Goal: Information Seeking & Learning: Learn about a topic

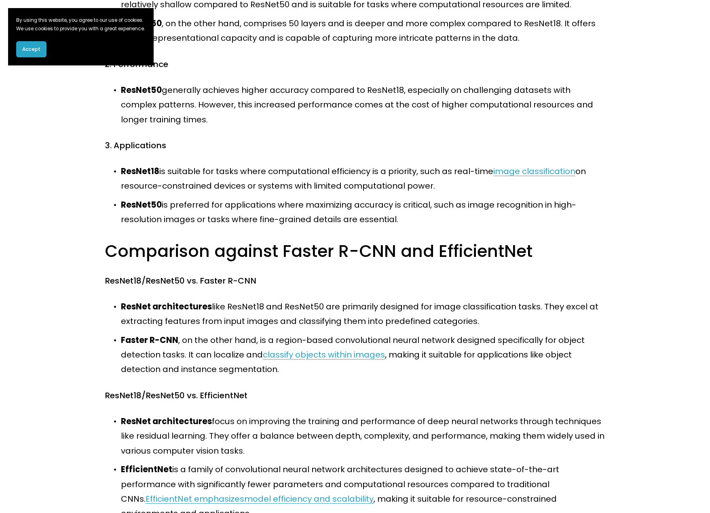
scroll to position [566, 0]
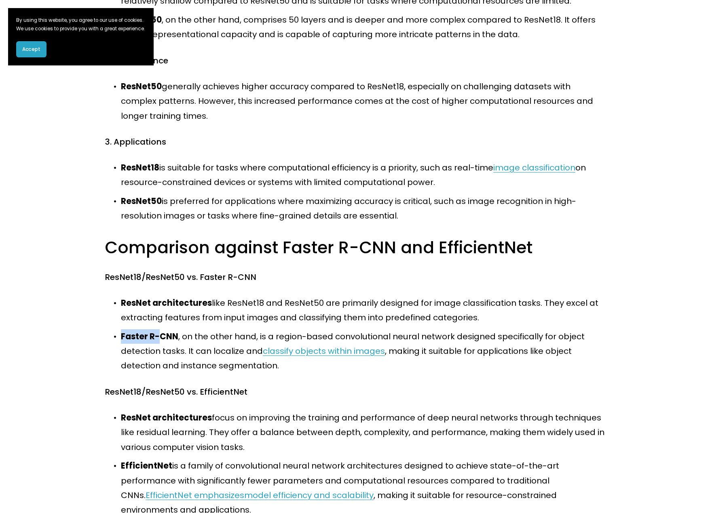
drag, startPoint x: 121, startPoint y: 338, endPoint x: 158, endPoint y: 336, distance: 36.8
click at [158, 336] on strong "Faster R-CNN" at bounding box center [149, 336] width 57 height 11
click at [231, 319] on p "ResNet architectures like ResNet18 and ResNet50 are primarily designed for imag…" at bounding box center [363, 311] width 484 height 30
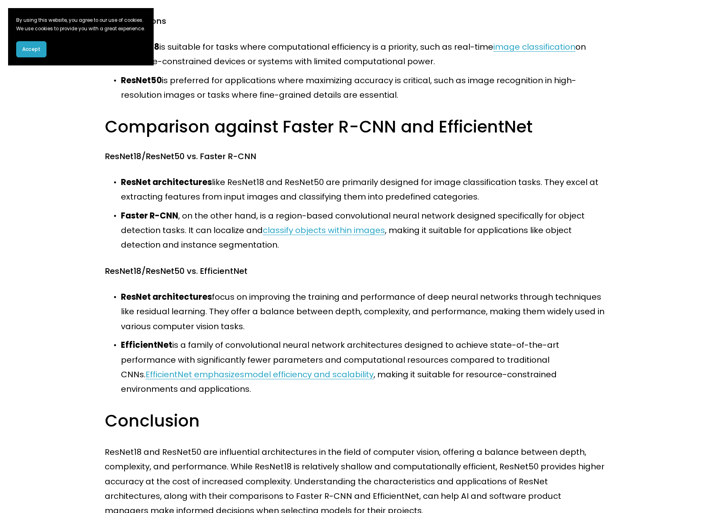
scroll to position [687, 0]
click at [422, 424] on h3 "Conclusion" at bounding box center [355, 420] width 500 height 22
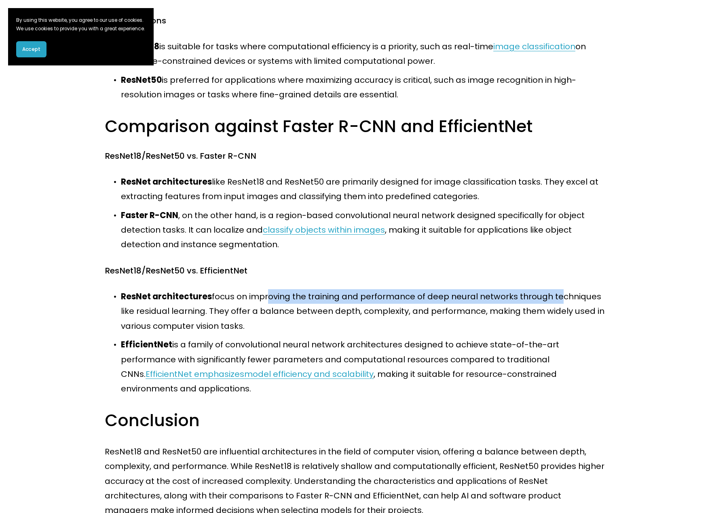
drag, startPoint x: 264, startPoint y: 297, endPoint x: 557, endPoint y: 301, distance: 293.9
click at [557, 300] on p "ResNet architectures focus on improving the training and performance of deep ne…" at bounding box center [363, 311] width 484 height 44
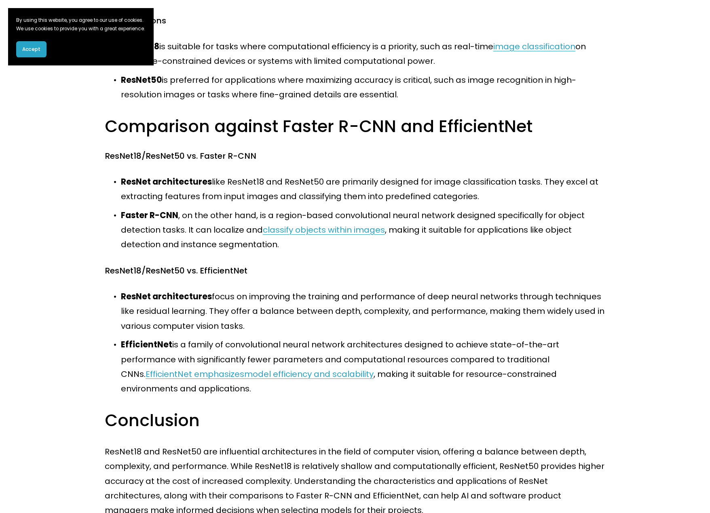
click at [378, 332] on p "ResNet architectures focus on improving the training and performance of deep ne…" at bounding box center [363, 311] width 484 height 44
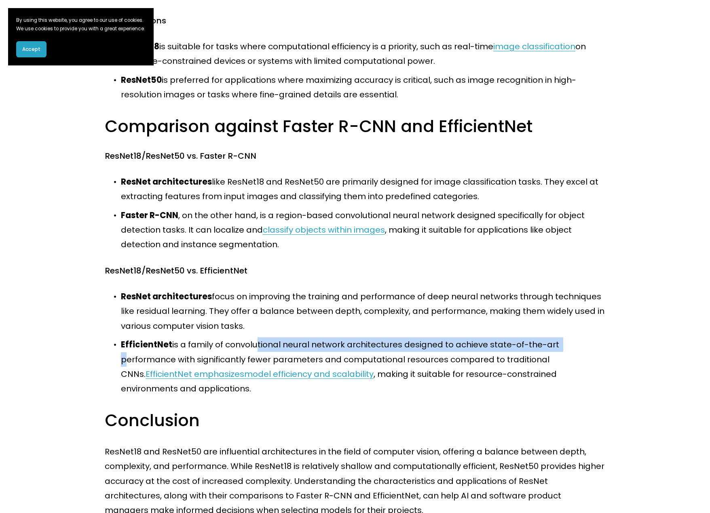
drag, startPoint x: 255, startPoint y: 348, endPoint x: 576, endPoint y: 344, distance: 321.4
click at [576, 344] on p "EfficientNet is a family of convolutional neural network architectures designed…" at bounding box center [363, 367] width 484 height 59
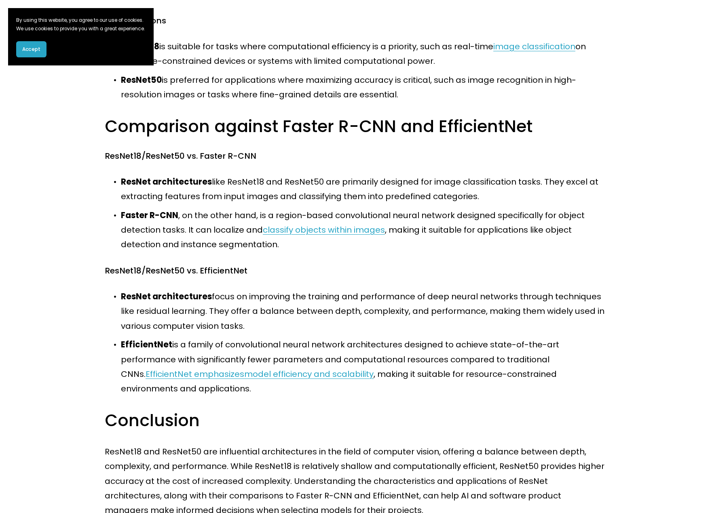
click at [575, 409] on div "ResNet18 and ResNet50 are convolutional neural network (CNN) architectures that…" at bounding box center [355, 8] width 500 height 1019
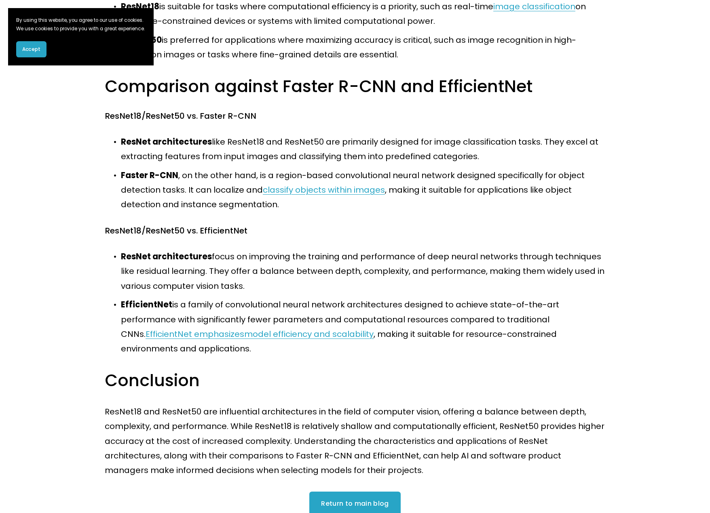
scroll to position [728, 0]
click at [155, 308] on strong "EfficientNet" at bounding box center [146, 304] width 51 height 11
copy p "EfficientNet"
click at [370, 381] on h3 "Conclusion" at bounding box center [355, 380] width 500 height 22
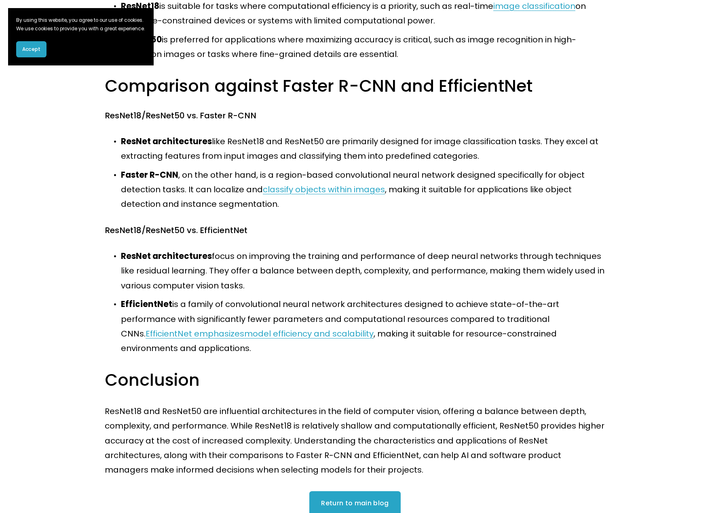
click at [370, 373] on h3 "Conclusion" at bounding box center [355, 380] width 500 height 22
